Goal: Transaction & Acquisition: Register for event/course

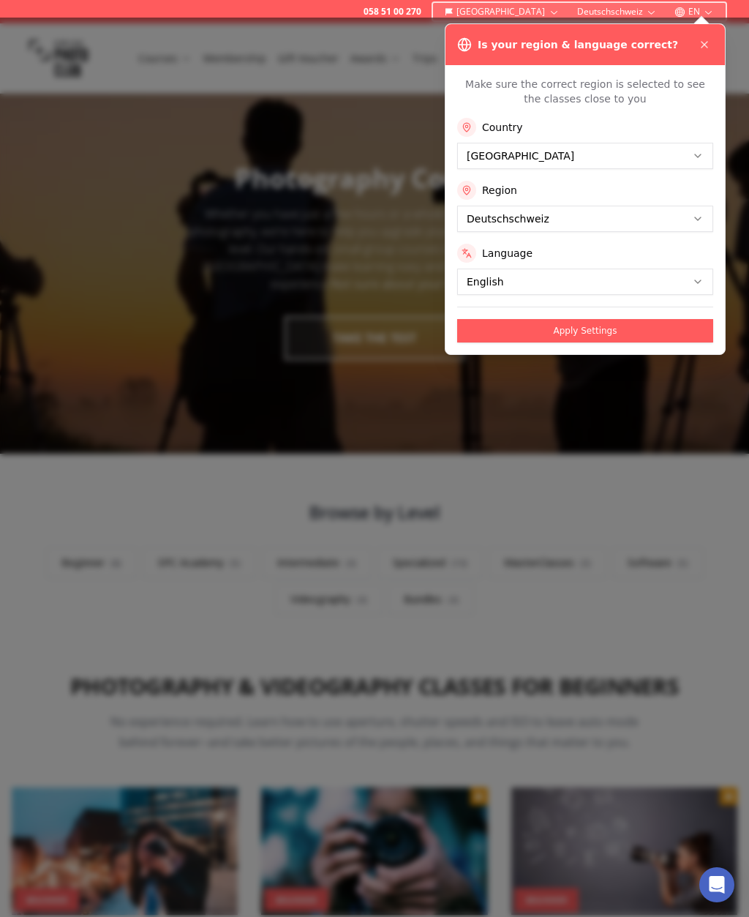
click at [98, 629] on div at bounding box center [374, 468] width 749 height 900
click at [499, 324] on button "Apply Settings" at bounding box center [585, 330] width 256 height 23
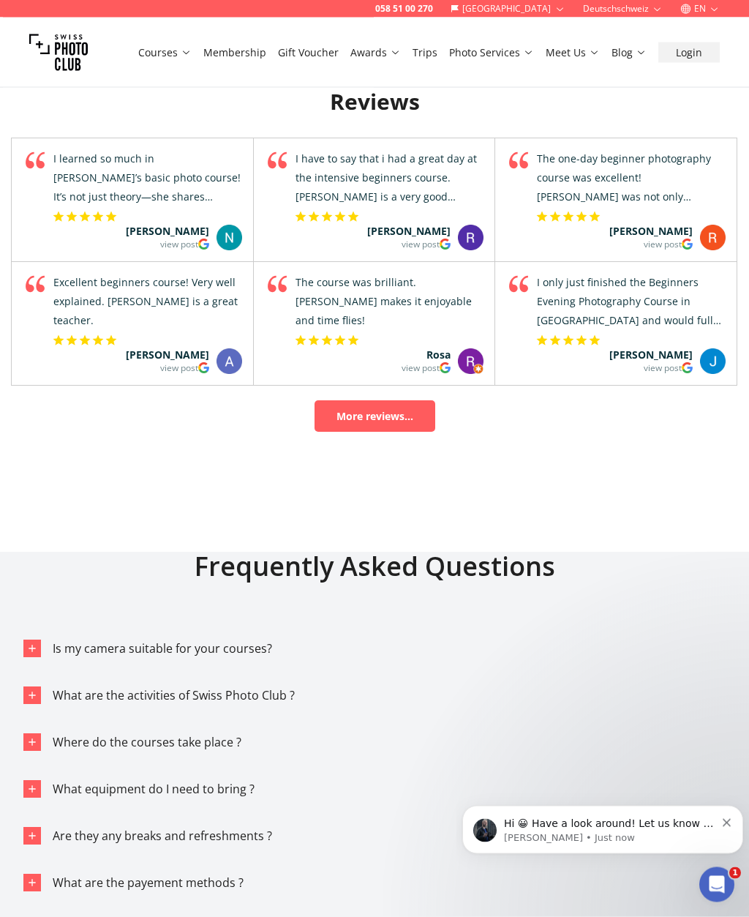
scroll to position [6868, 0]
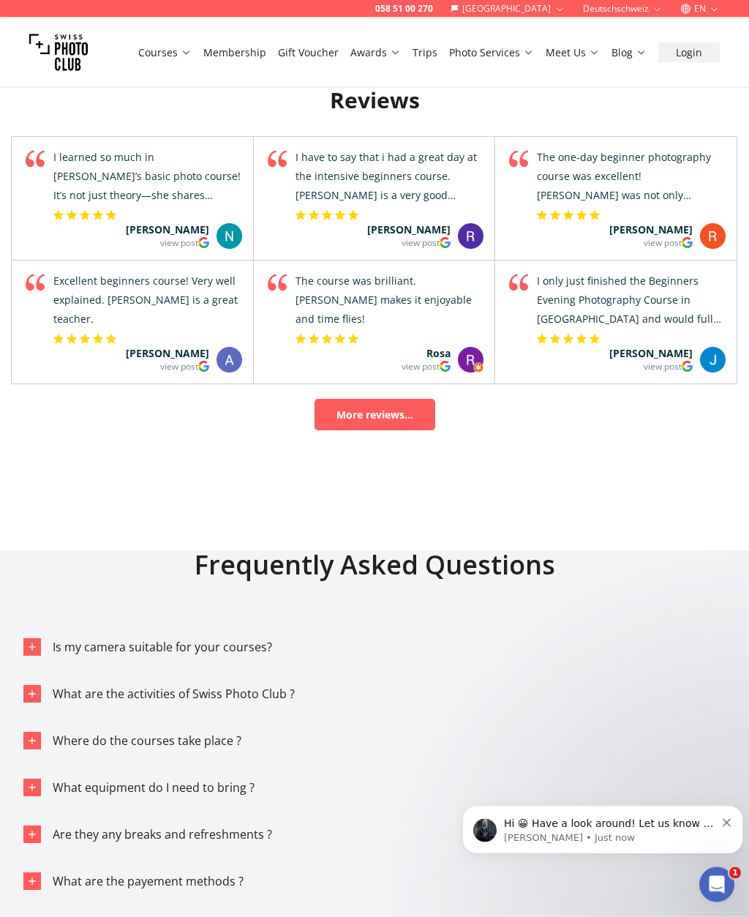
click at [56, 640] on span "Is my camera suitable for your courses?" at bounding box center [163, 648] width 220 height 16
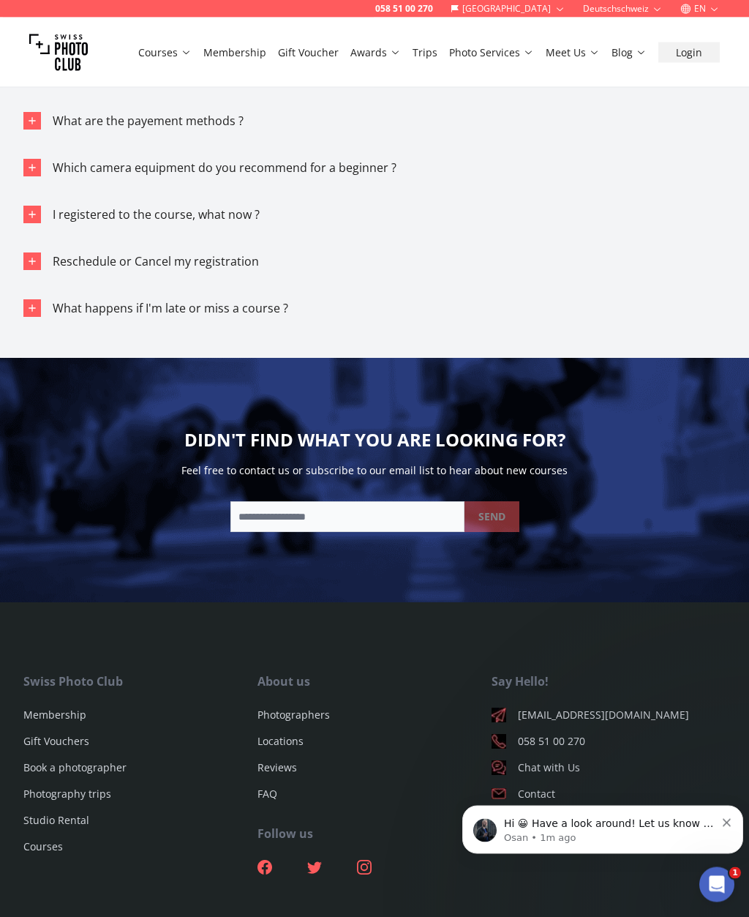
scroll to position [7698, 0]
click at [35, 709] on link "Membership" at bounding box center [54, 716] width 63 height 14
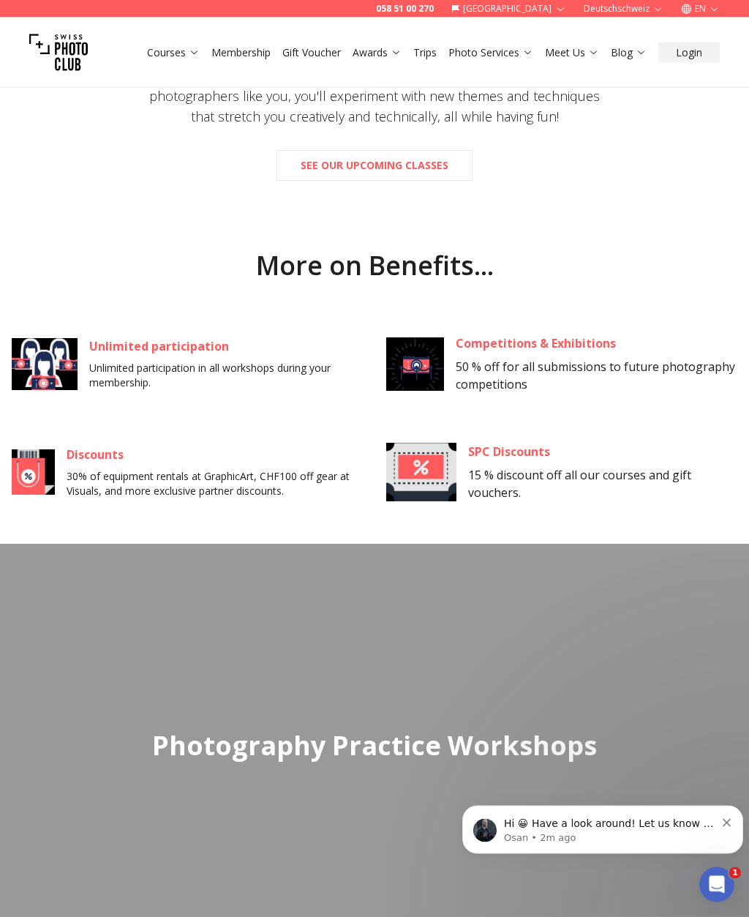
scroll to position [872, 6]
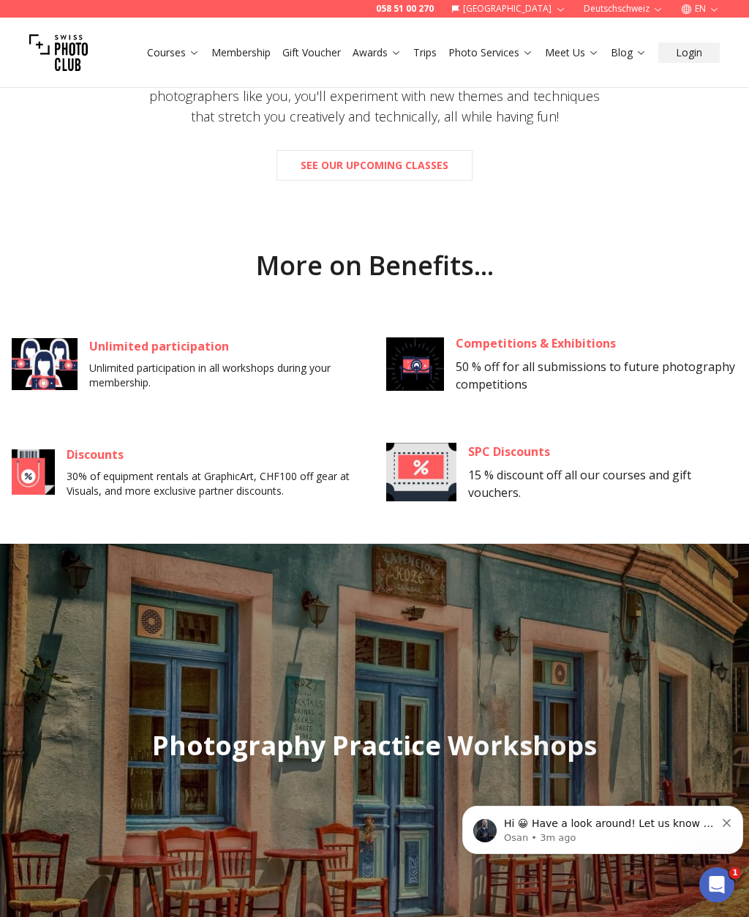
click at [8, 775] on div at bounding box center [374, 746] width 749 height 404
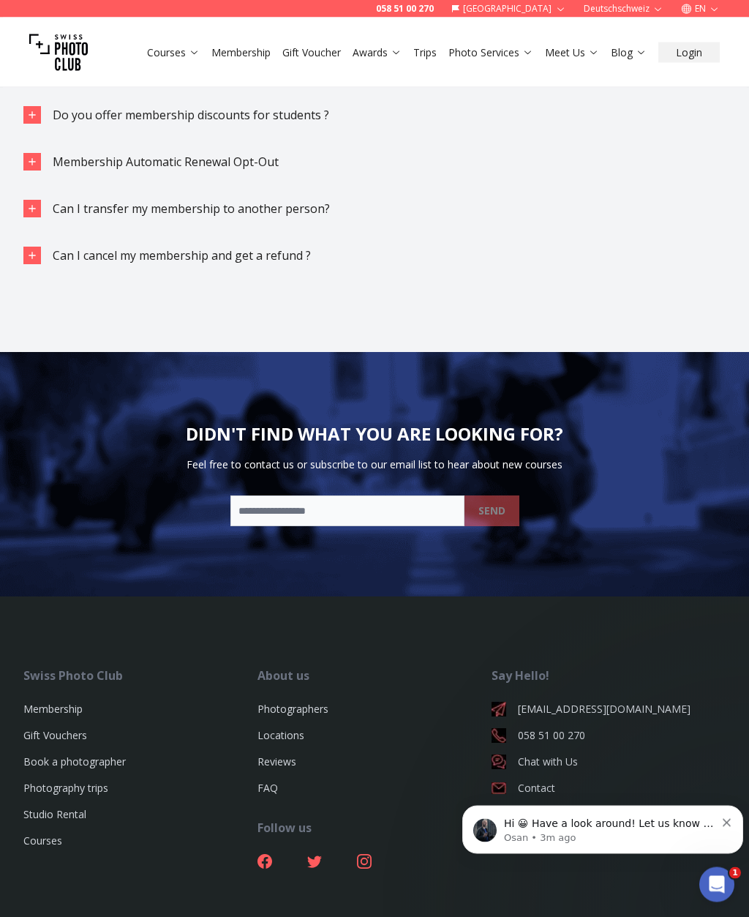
scroll to position [4301, 6]
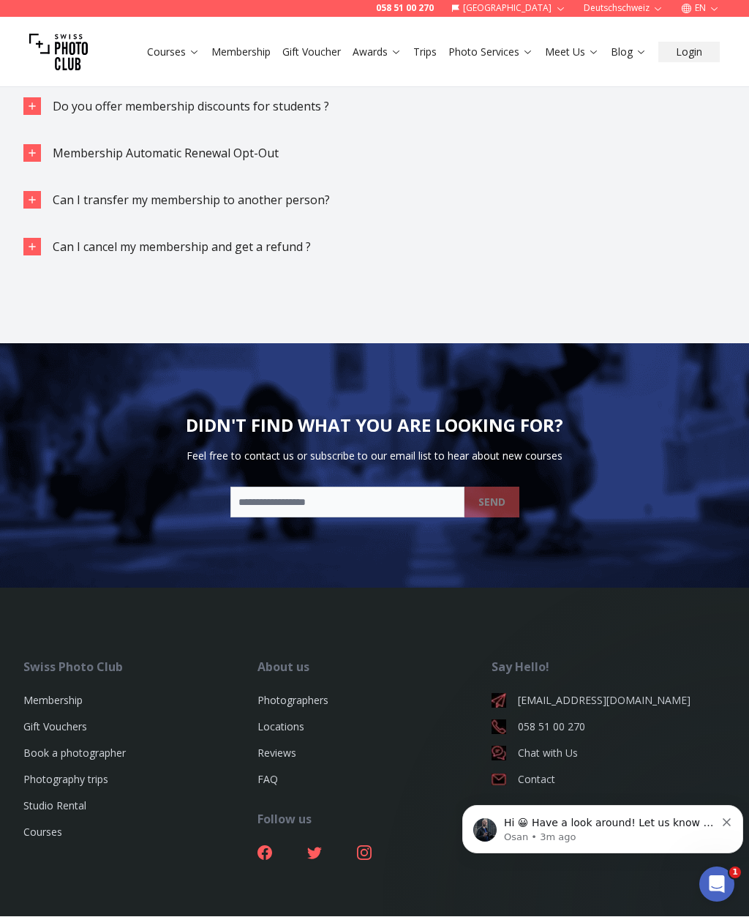
click at [33, 694] on link "Membership" at bounding box center [52, 701] width 59 height 14
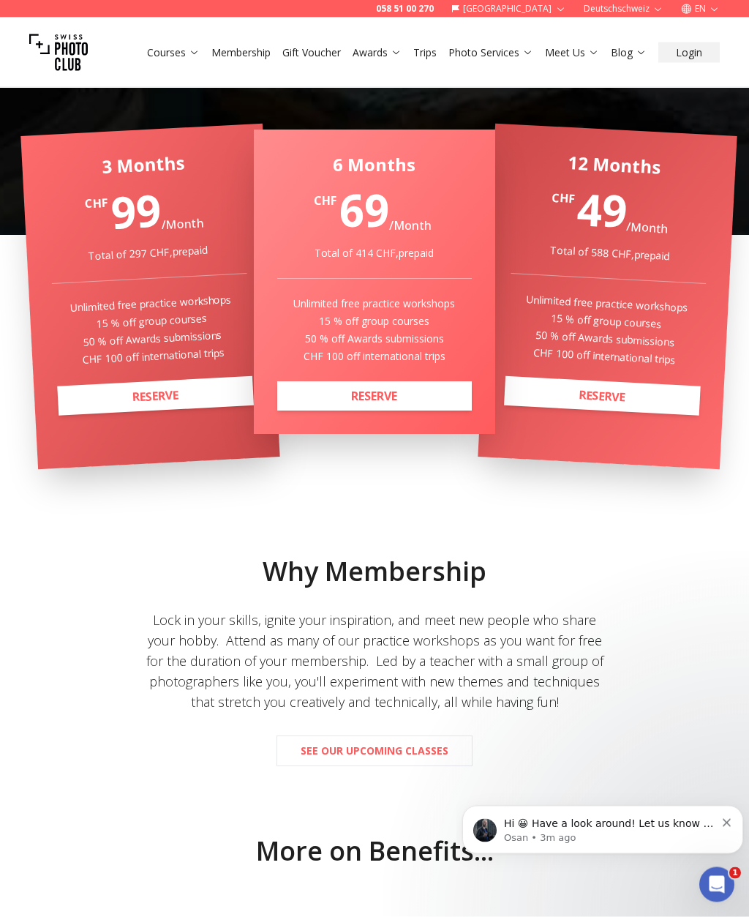
scroll to position [287, 0]
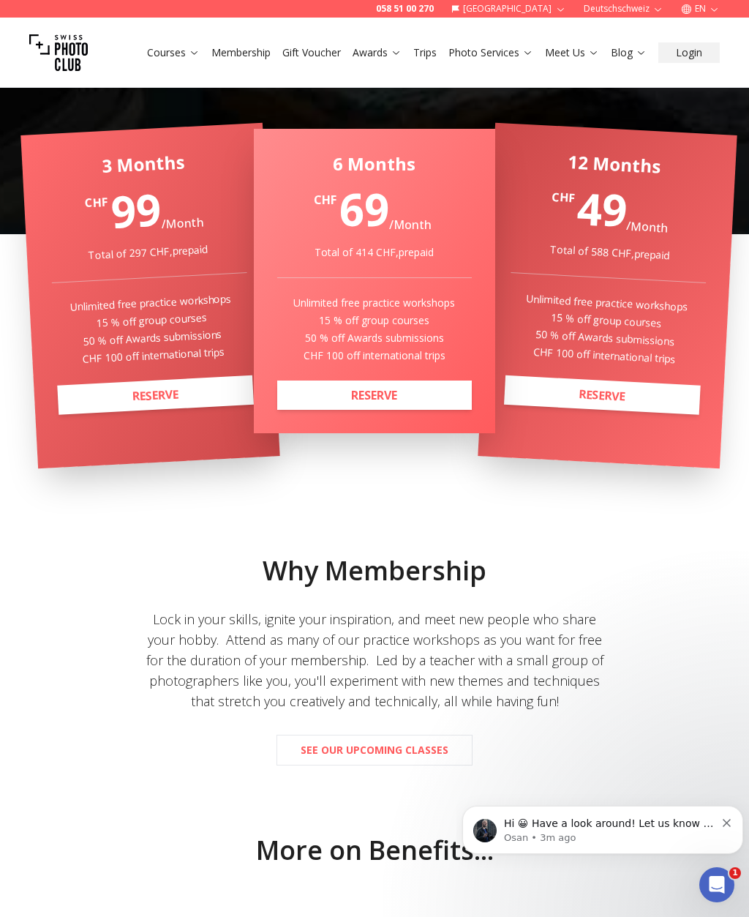
click at [728, 826] on icon "Dismiss notification" at bounding box center [727, 823] width 8 height 8
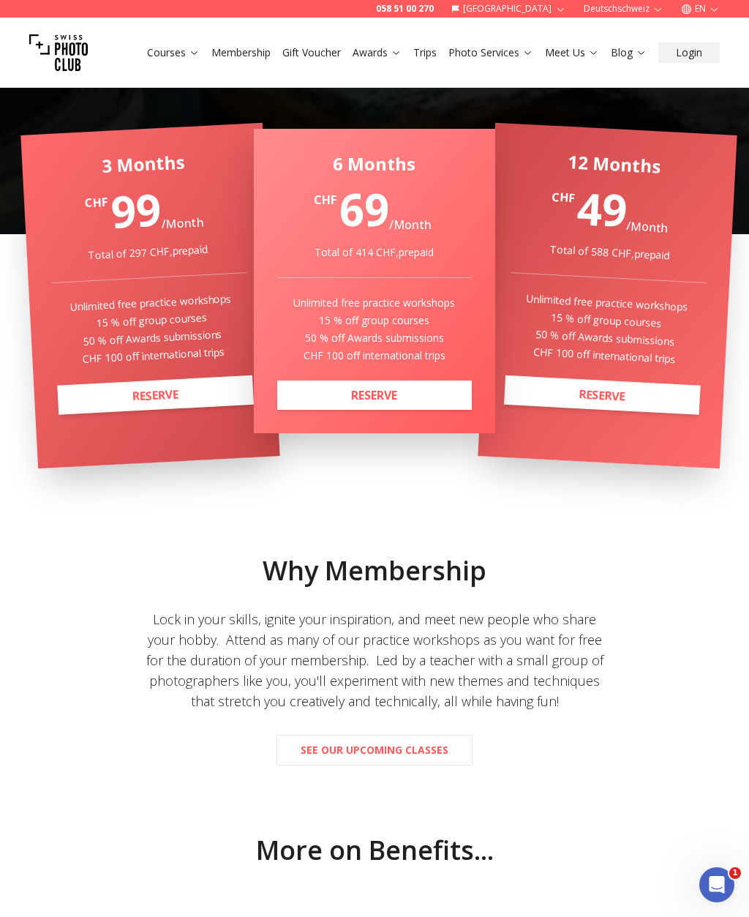
click at [315, 754] on b "See our upcoming classes" at bounding box center [375, 750] width 148 height 15
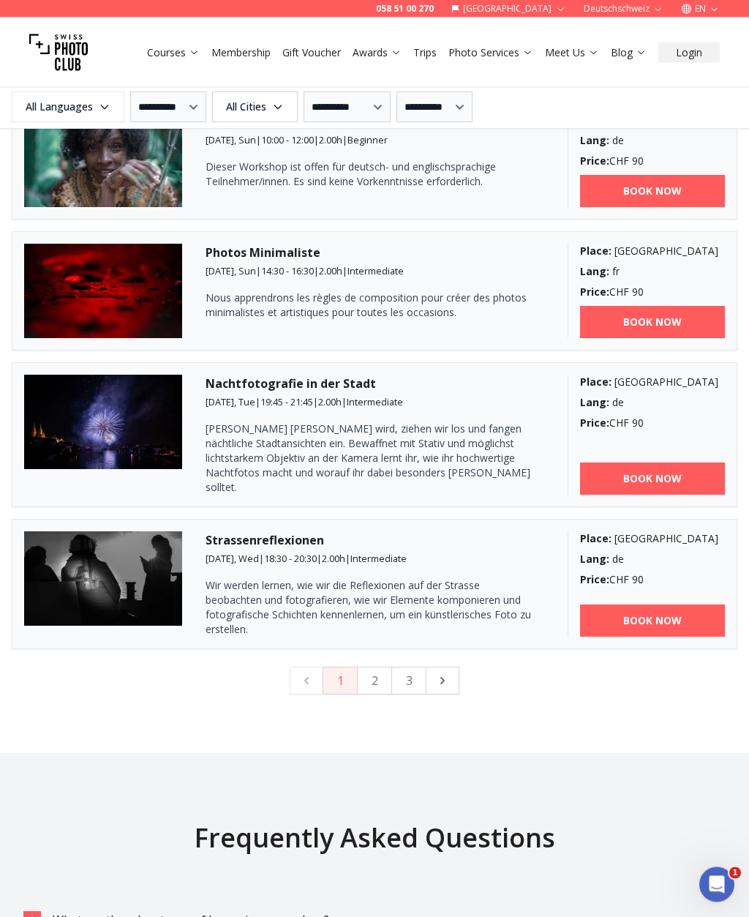
scroll to position [3394, 0]
click at [452, 672] on button "button" at bounding box center [443, 681] width 34 height 28
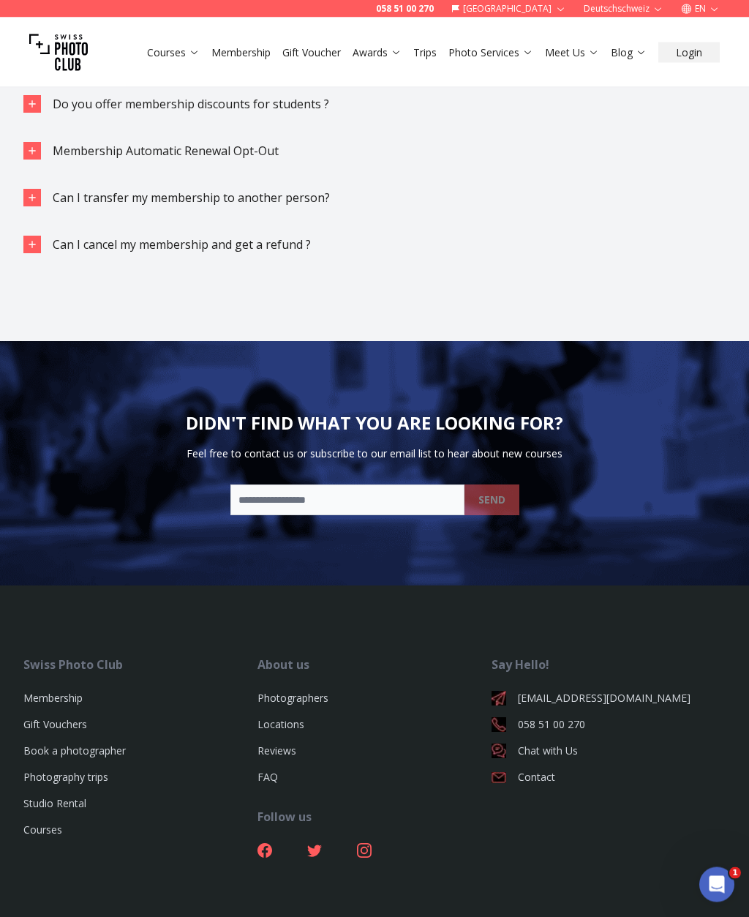
scroll to position [4208, 0]
click at [34, 771] on link "Photography trips" at bounding box center [65, 777] width 85 height 14
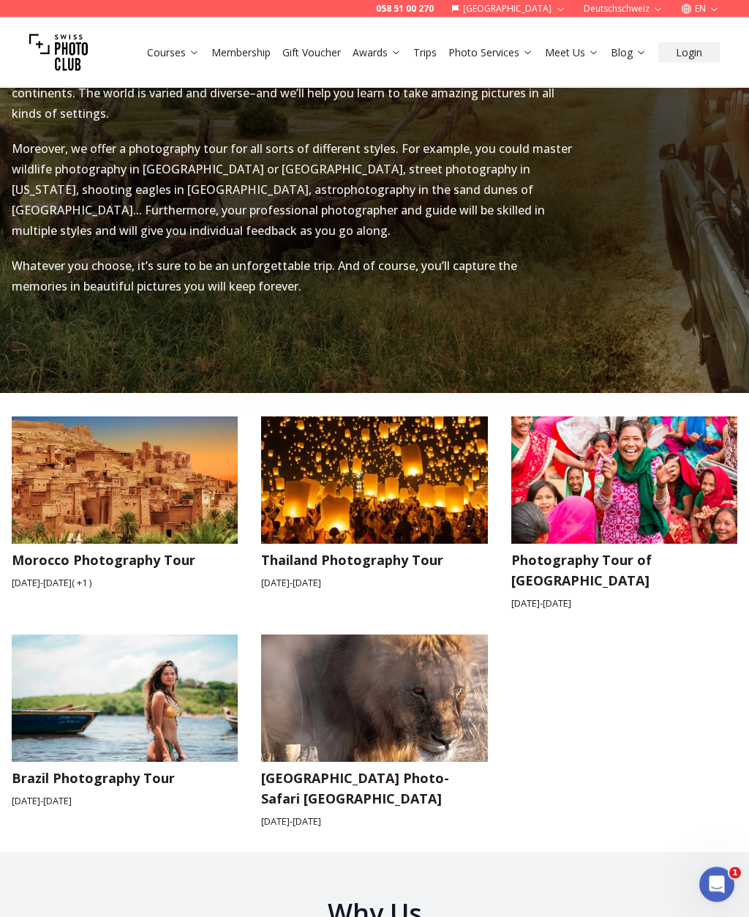
scroll to position [1669, 0]
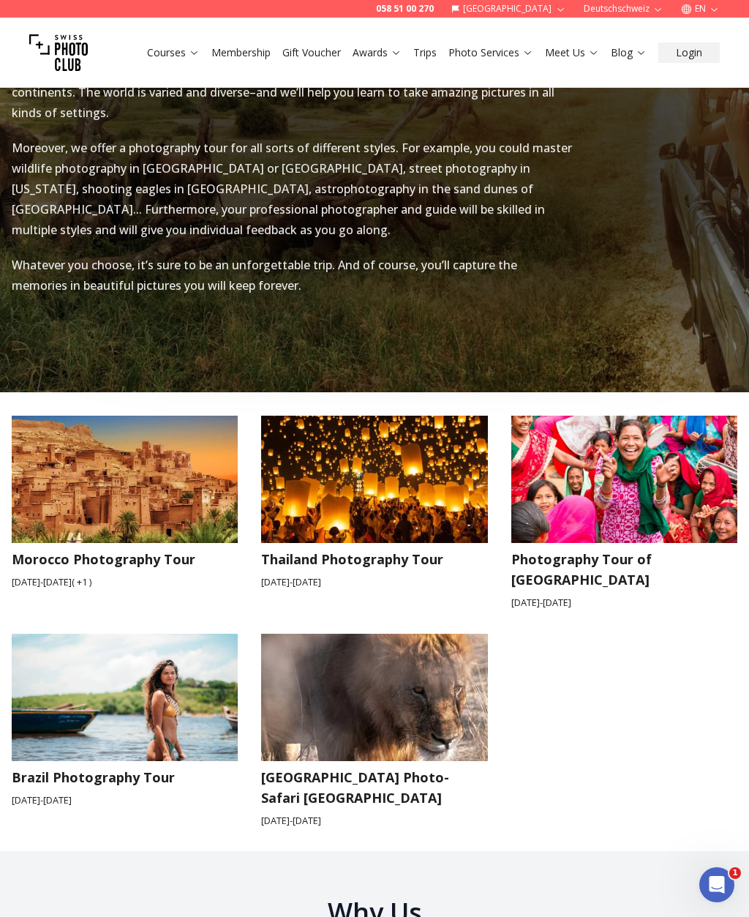
click at [331, 677] on img at bounding box center [374, 697] width 249 height 140
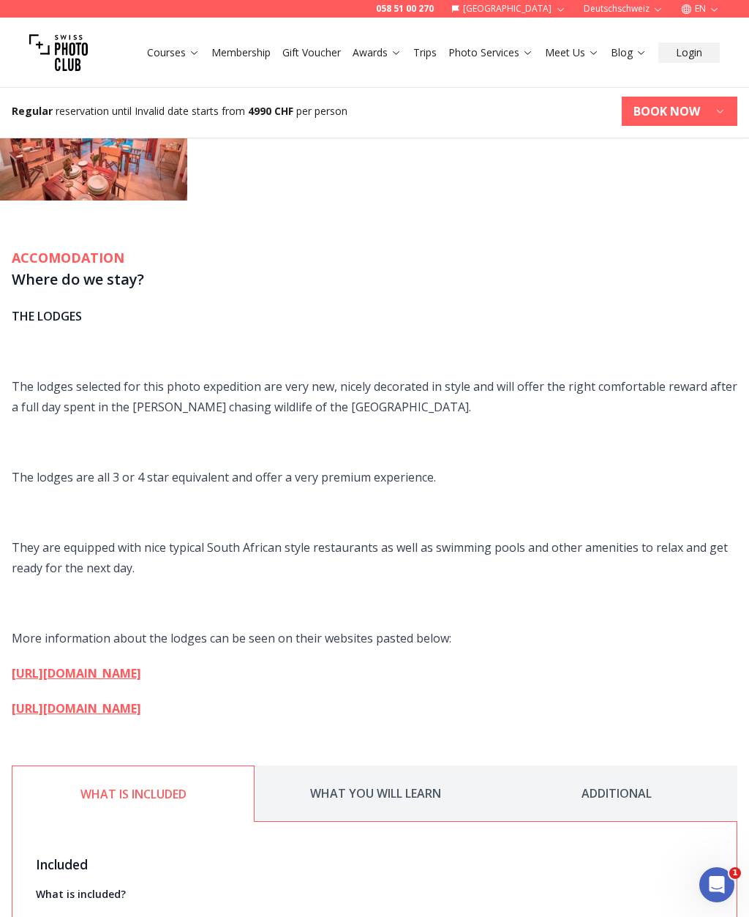
scroll to position [2796, 0]
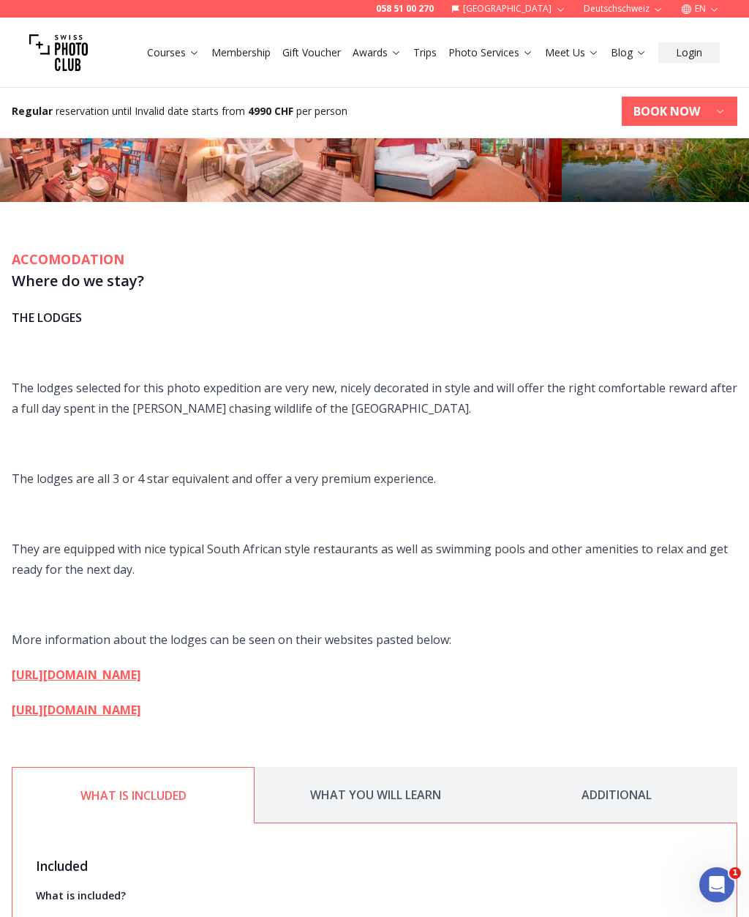
click at [595, 769] on button "ADDITIONAL" at bounding box center [617, 795] width 242 height 56
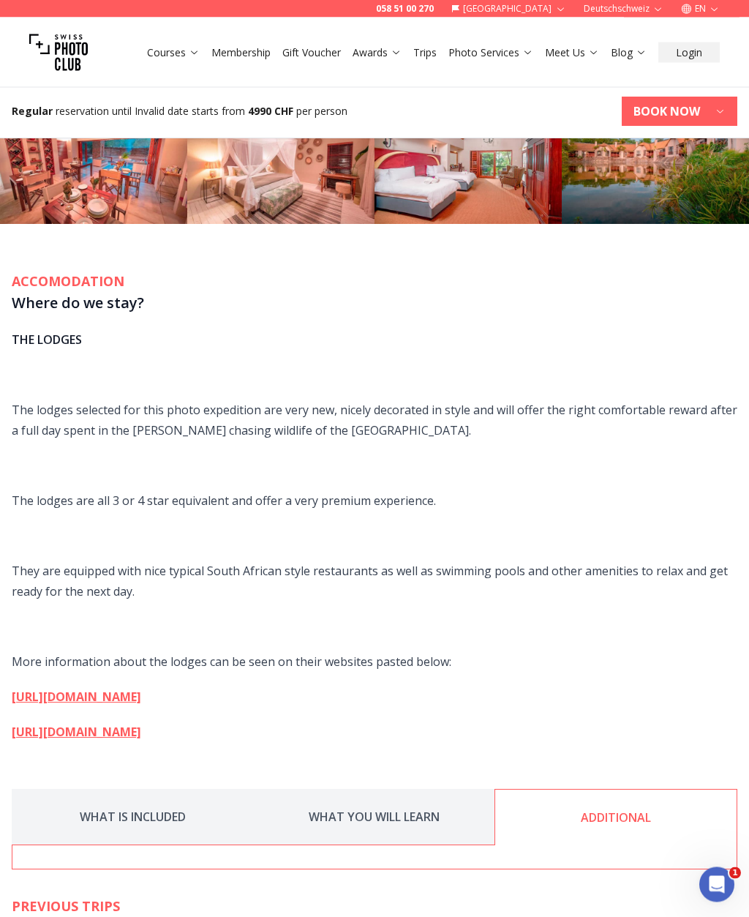
click at [345, 790] on button "WHAT YOU WILL LEARN" at bounding box center [374, 818] width 242 height 56
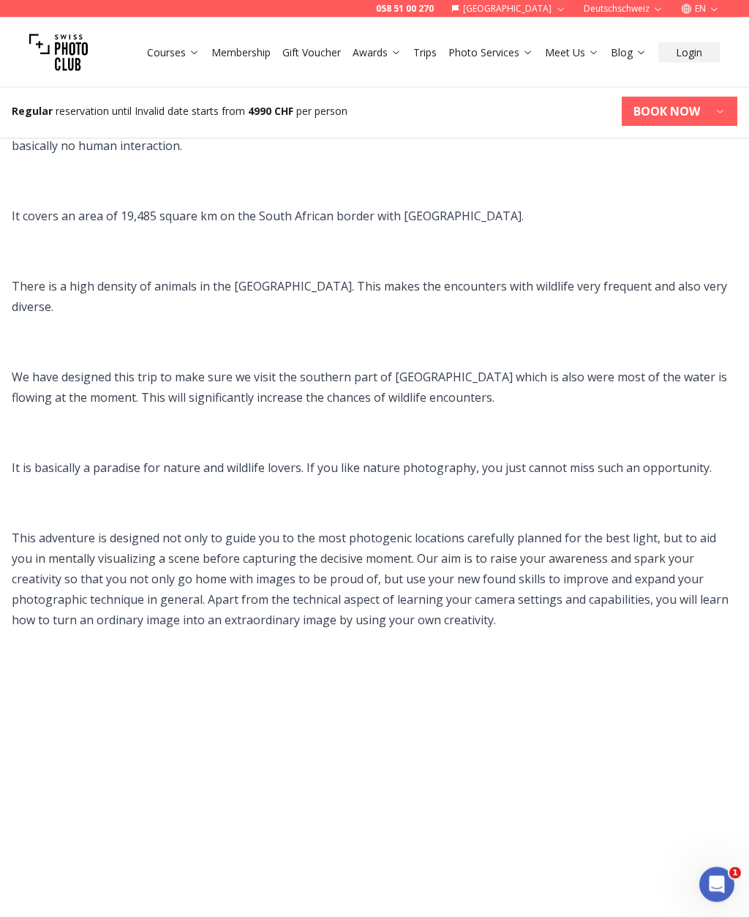
scroll to position [1390, 0]
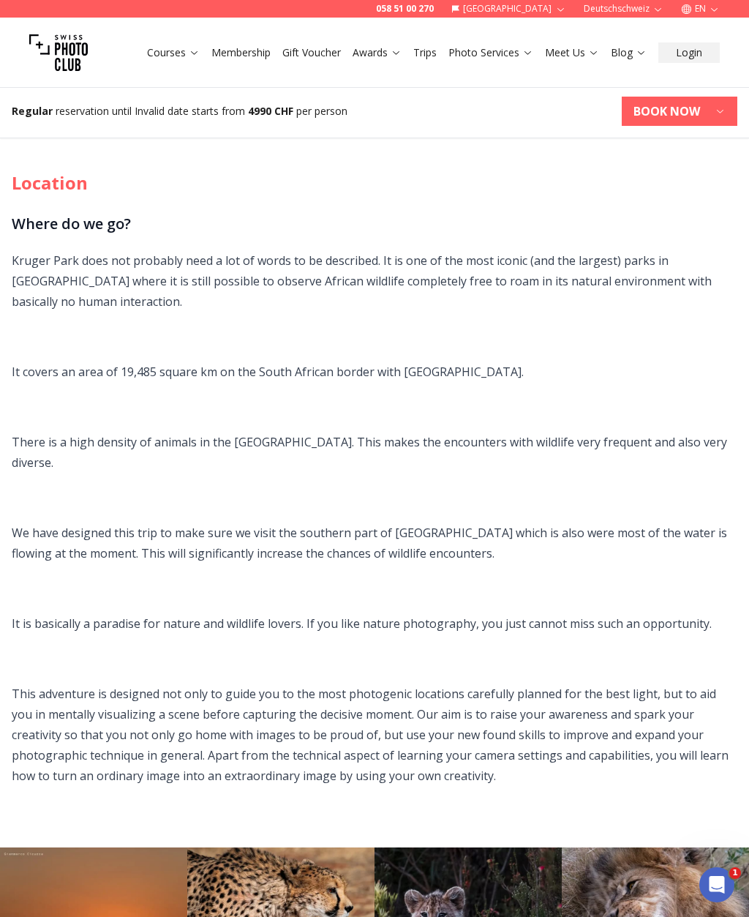
scroll to position [1216, 0]
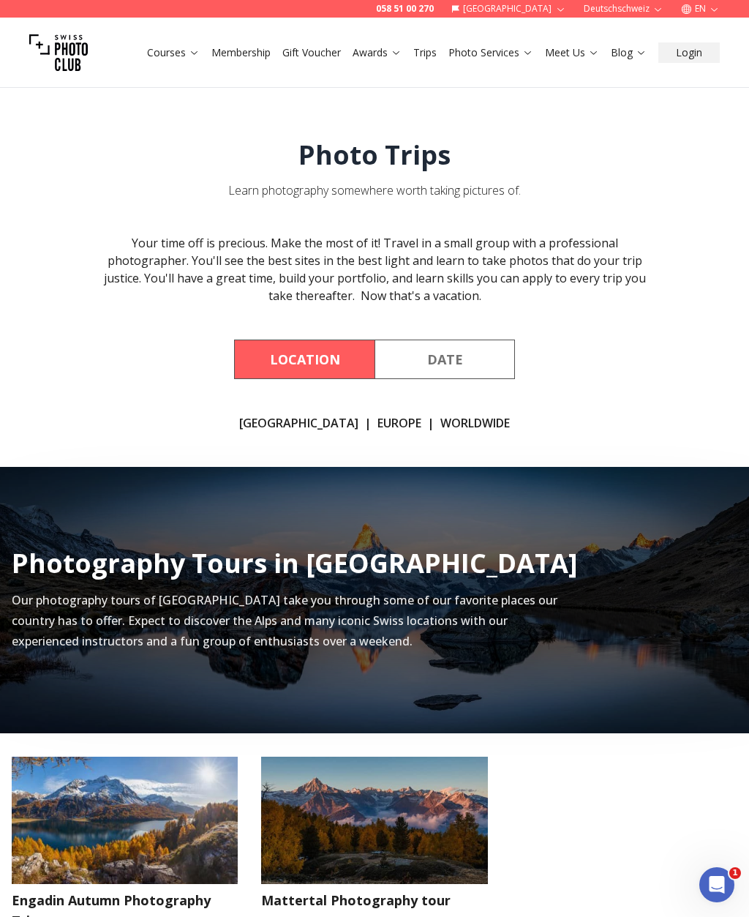
scroll to position [1380, 0]
